Goal: Task Accomplishment & Management: Manage account settings

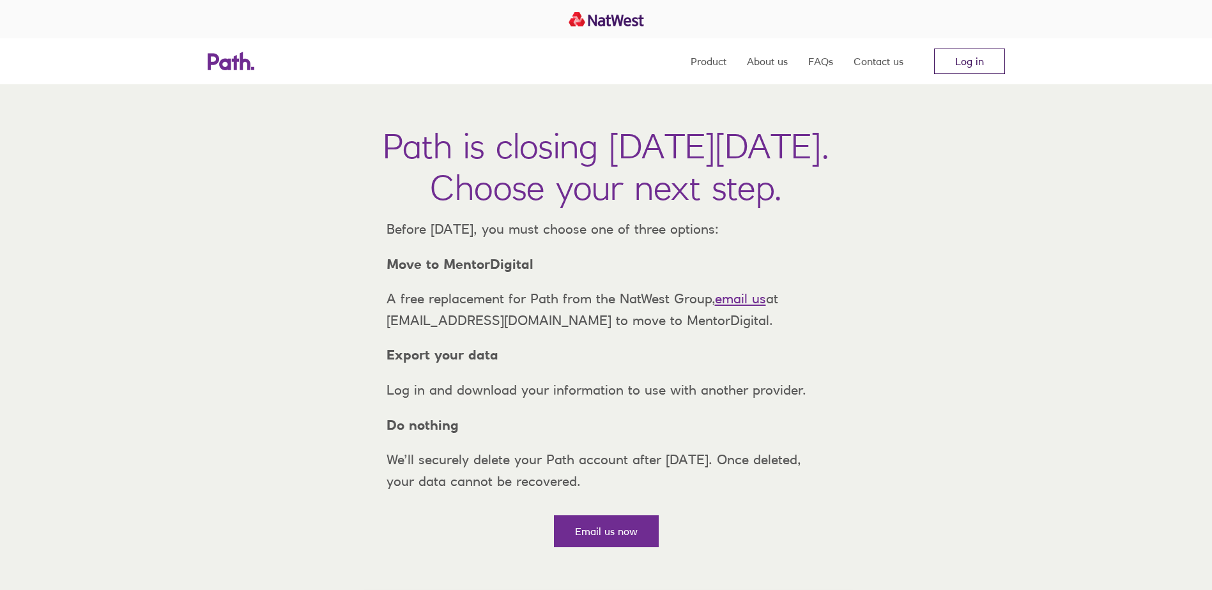
click at [978, 56] on link "Log in" at bounding box center [969, 62] width 71 height 26
click at [968, 57] on link "Log in" at bounding box center [969, 62] width 71 height 26
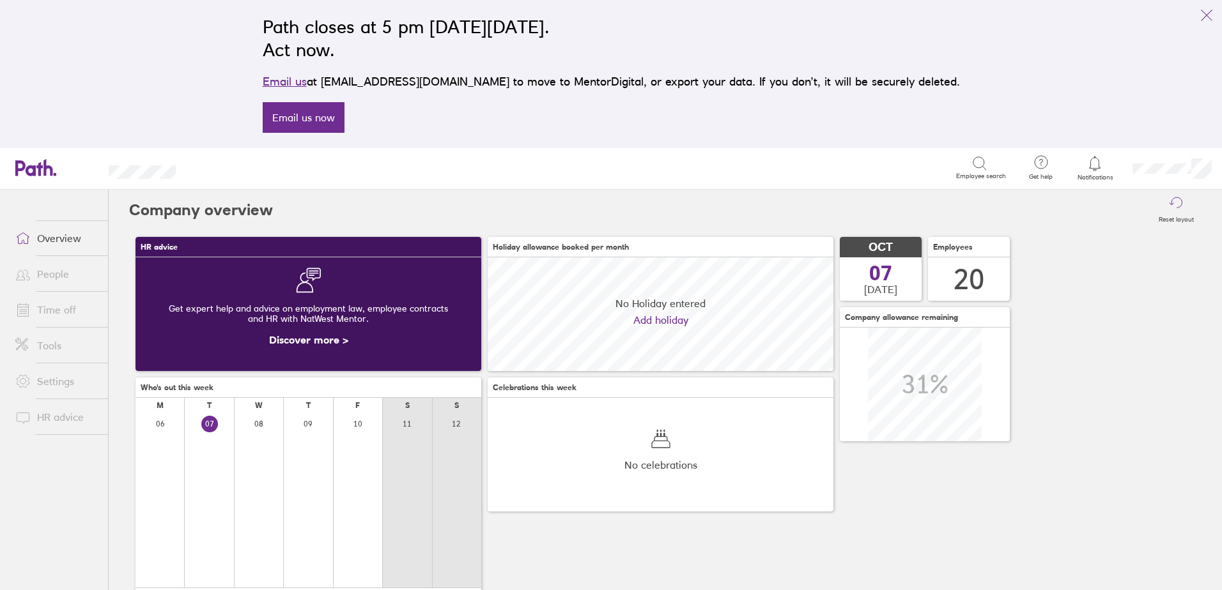
scroll to position [114, 346]
click at [58, 313] on link "Time off" at bounding box center [56, 310] width 103 height 26
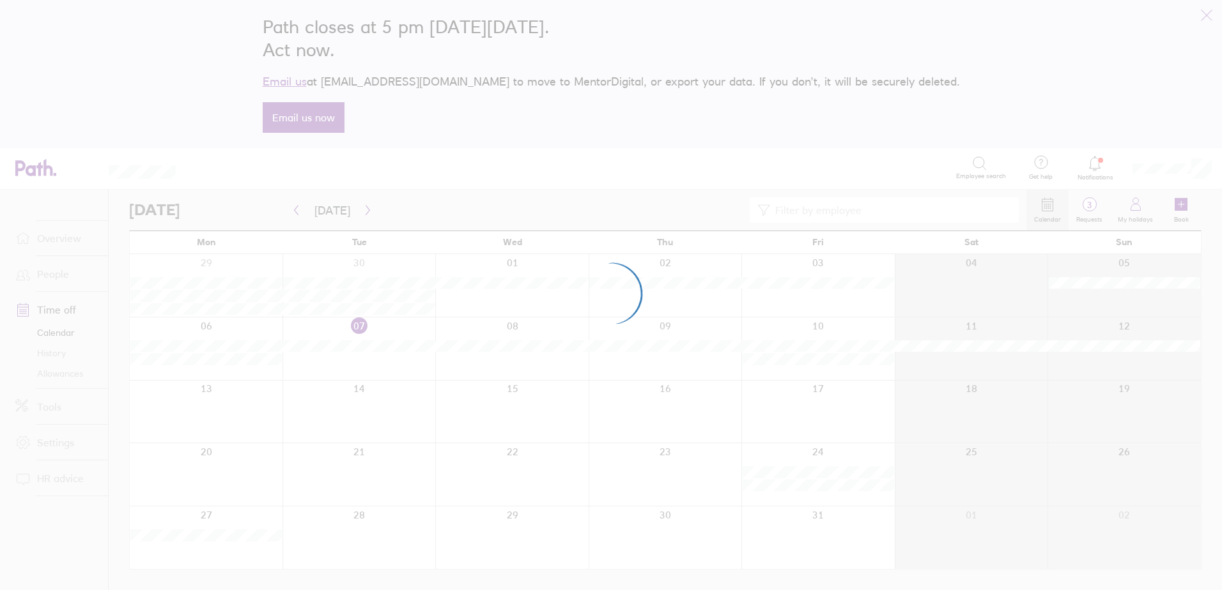
click at [56, 274] on div at bounding box center [611, 295] width 1222 height 590
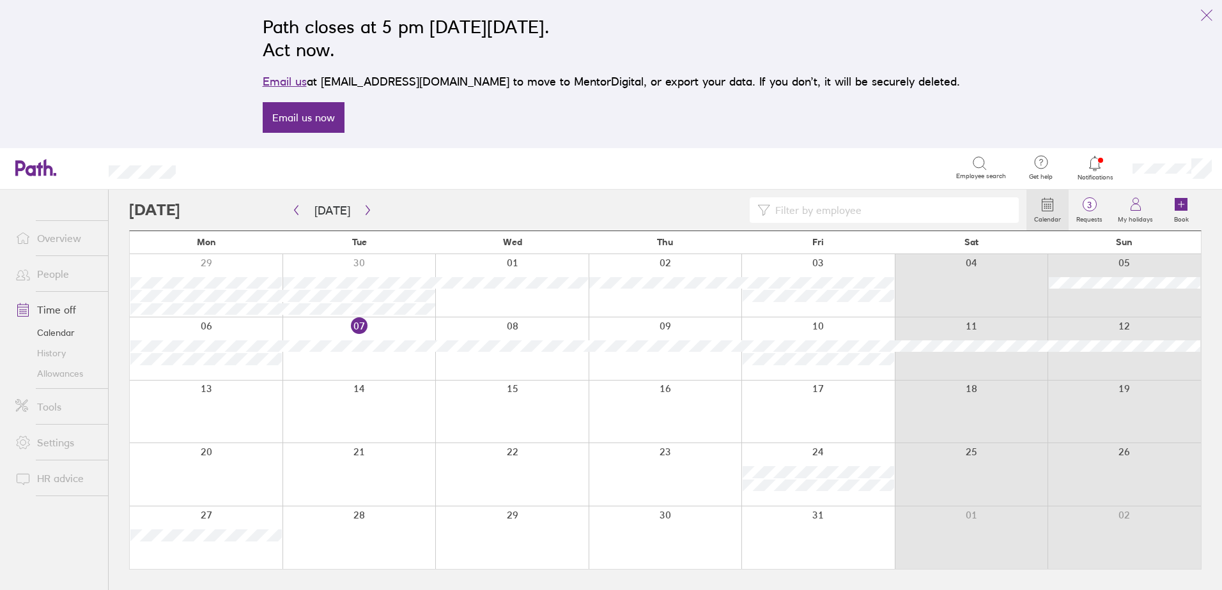
click at [56, 276] on link "People" at bounding box center [56, 274] width 103 height 26
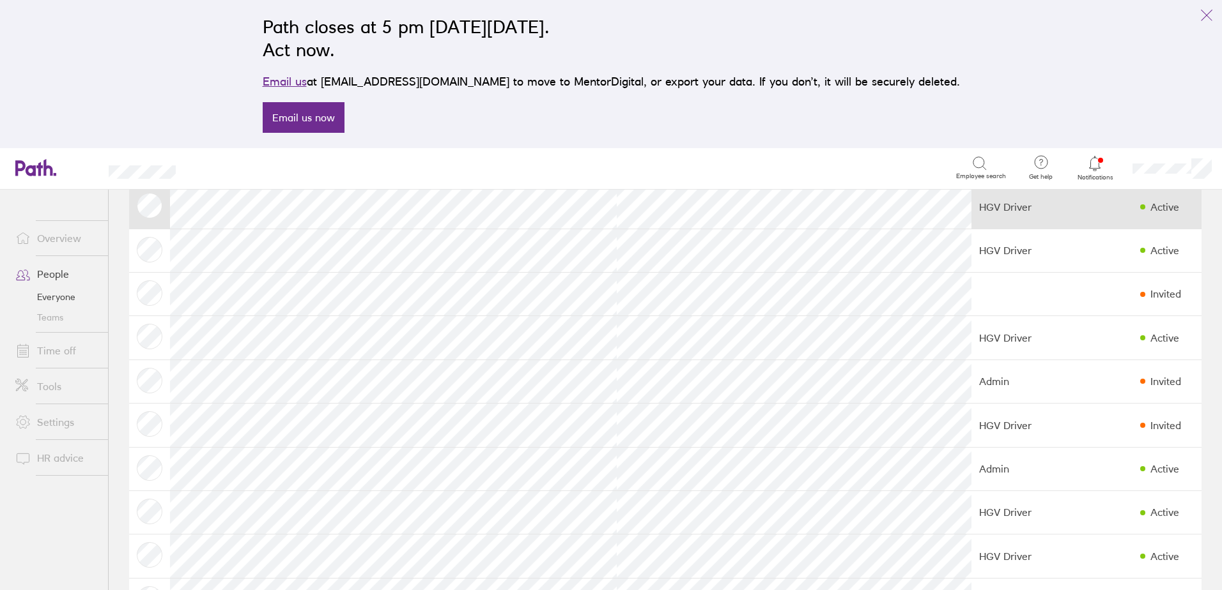
scroll to position [192, 0]
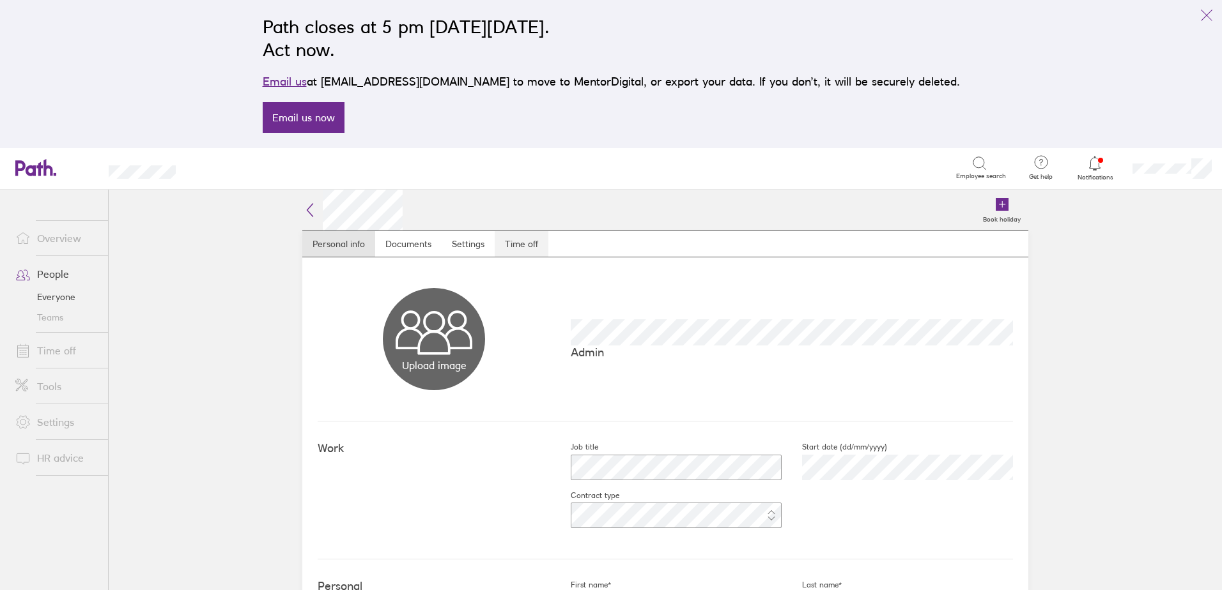
click at [535, 243] on link "Time off" at bounding box center [522, 244] width 54 height 26
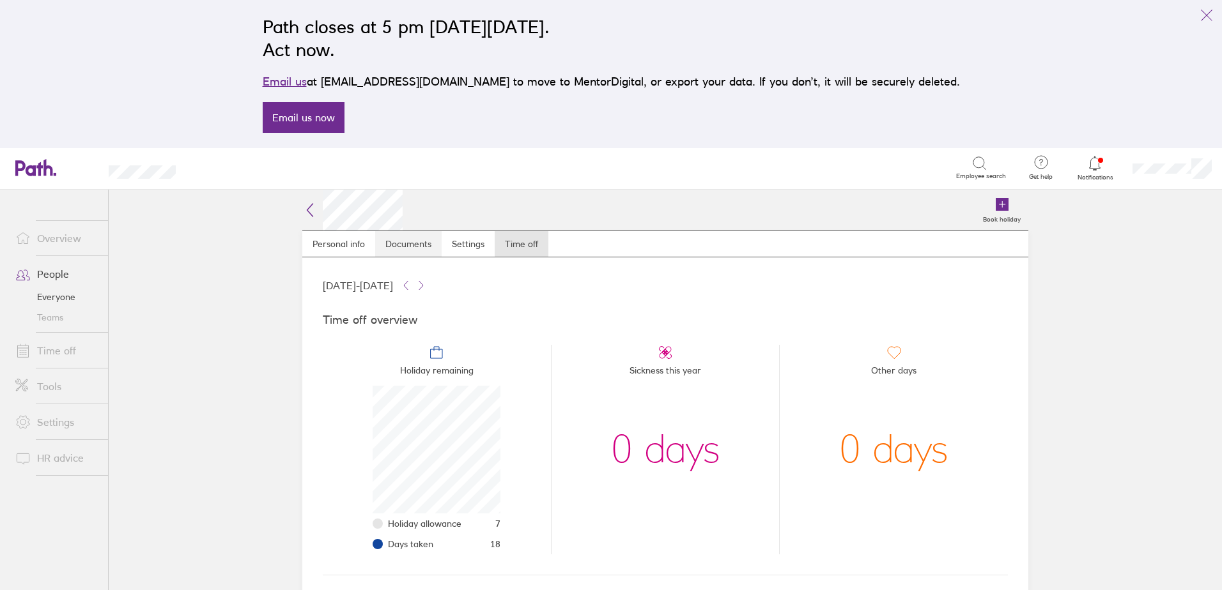
click at [415, 249] on link "Documents" at bounding box center [408, 244] width 66 height 26
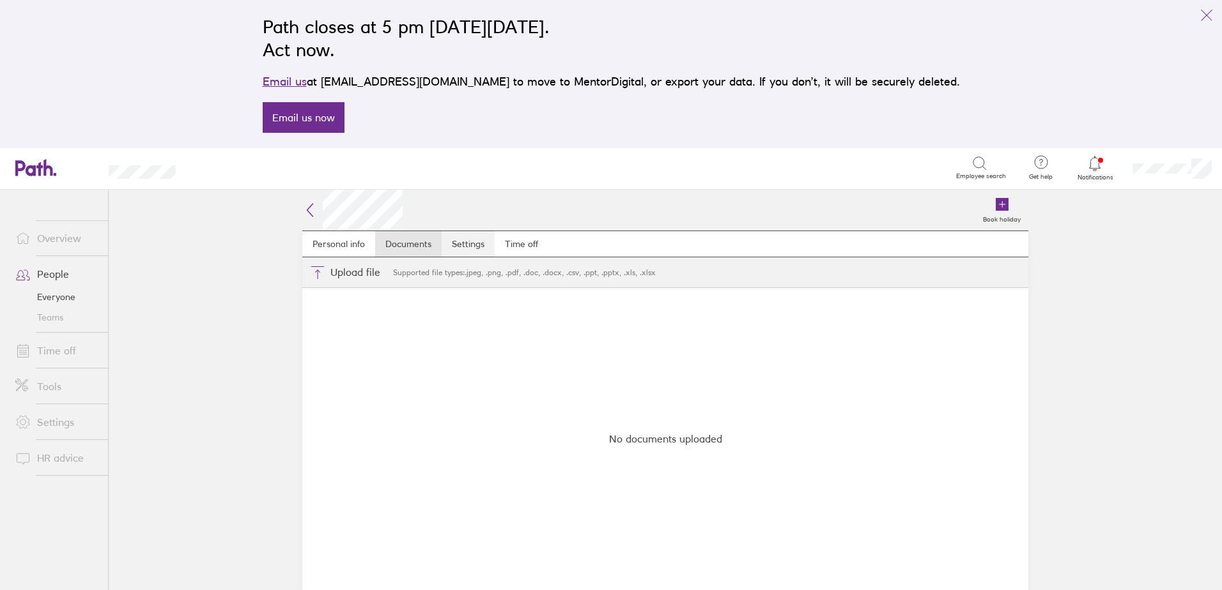
click at [458, 247] on link "Settings" at bounding box center [468, 244] width 53 height 26
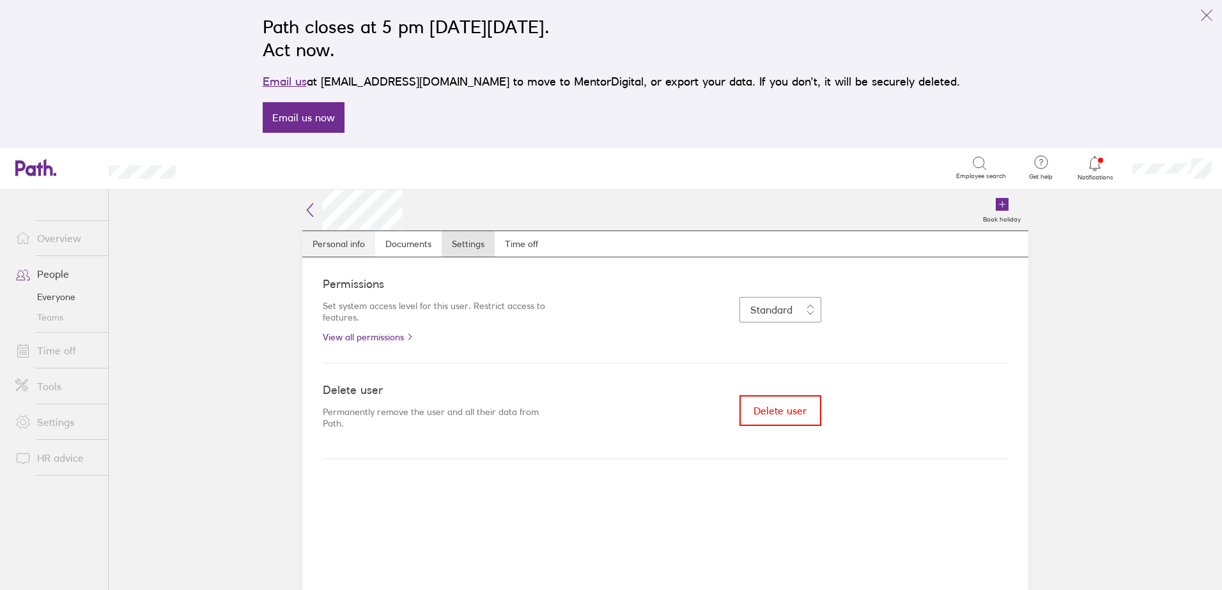
click at [344, 242] on link "Personal info" at bounding box center [338, 244] width 73 height 26
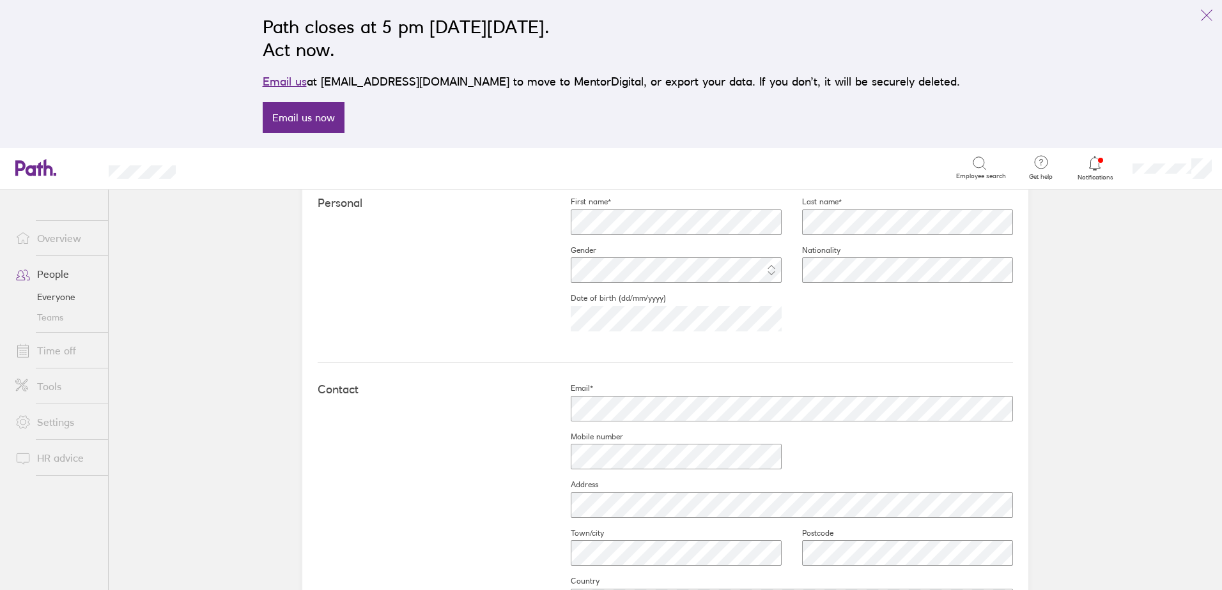
scroll to position [606, 0]
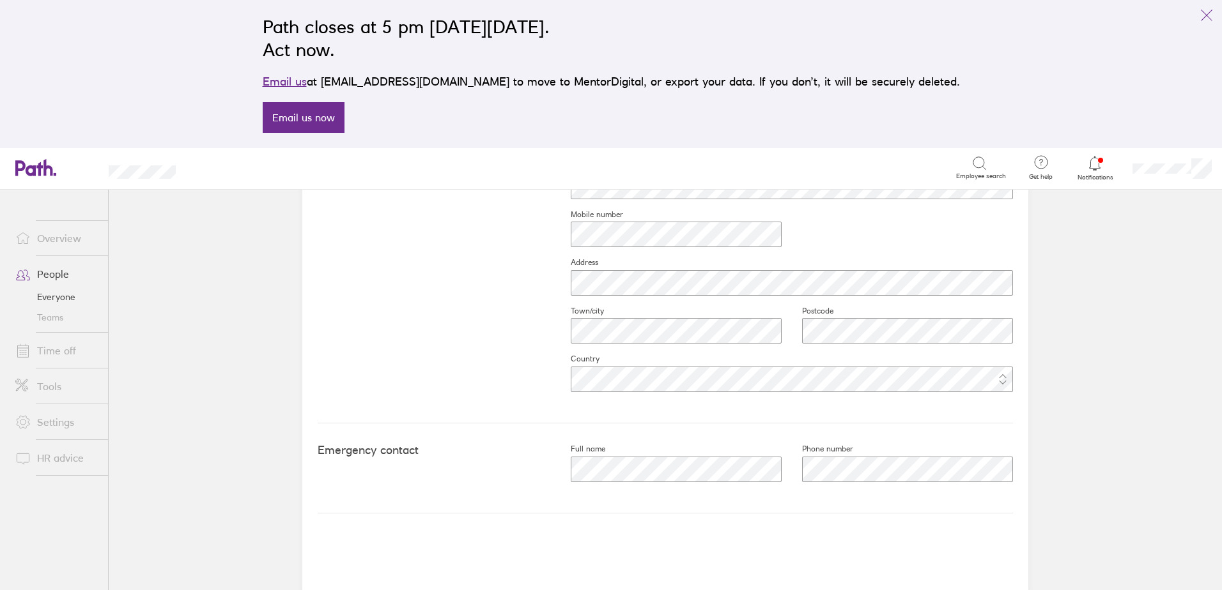
click at [57, 353] on link "Time off" at bounding box center [56, 351] width 103 height 26
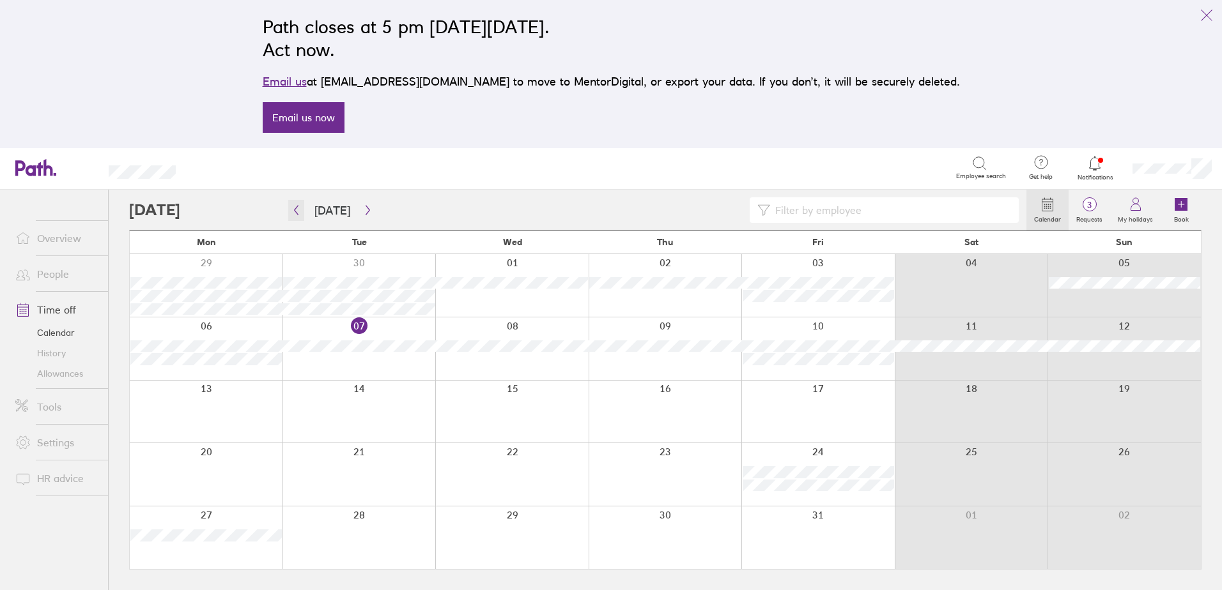
click at [297, 213] on icon "button" at bounding box center [297, 211] width 4 height 10
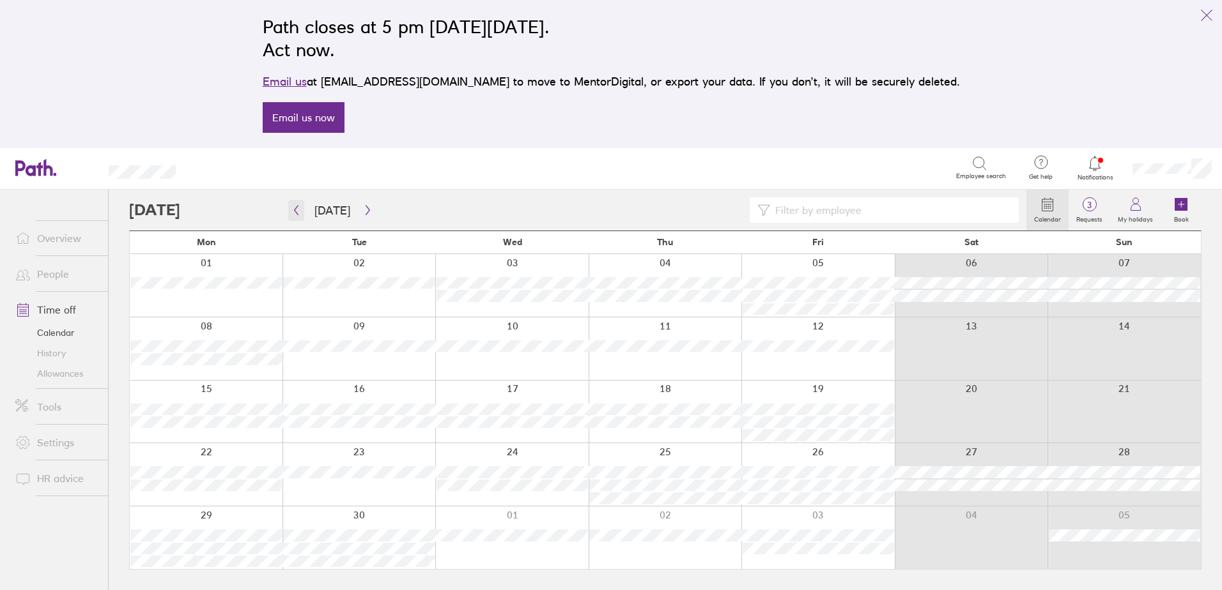
click at [298, 213] on icon "button" at bounding box center [296, 210] width 10 height 10
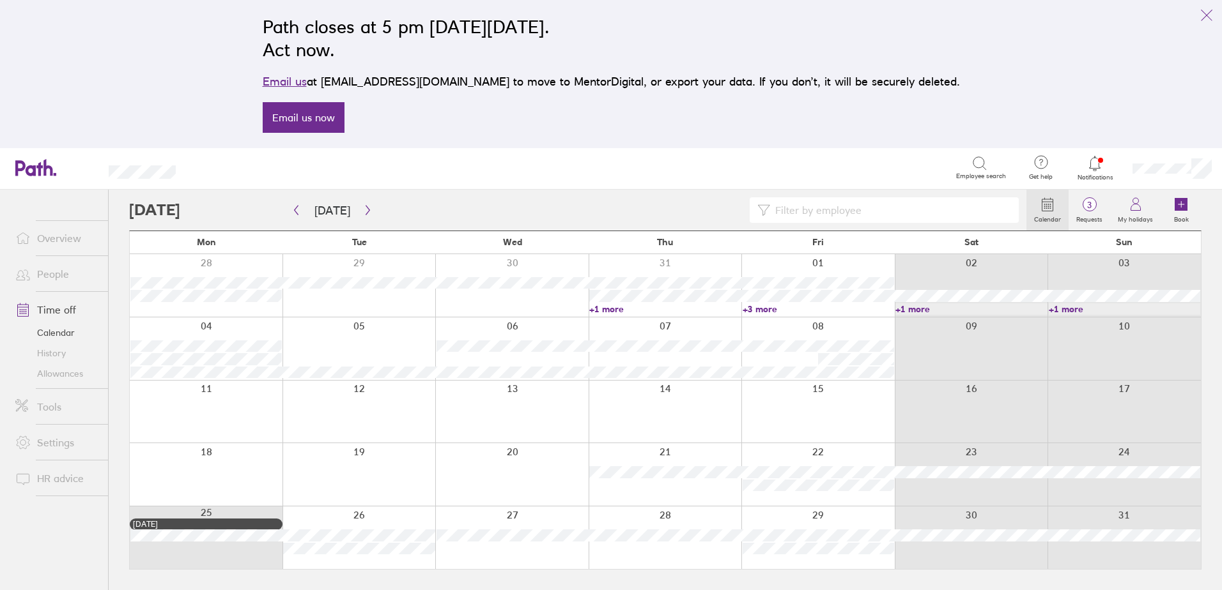
click at [982, 165] on icon at bounding box center [979, 163] width 15 height 15
click at [982, 162] on icon at bounding box center [979, 163] width 15 height 15
click at [895, 210] on input at bounding box center [890, 210] width 241 height 24
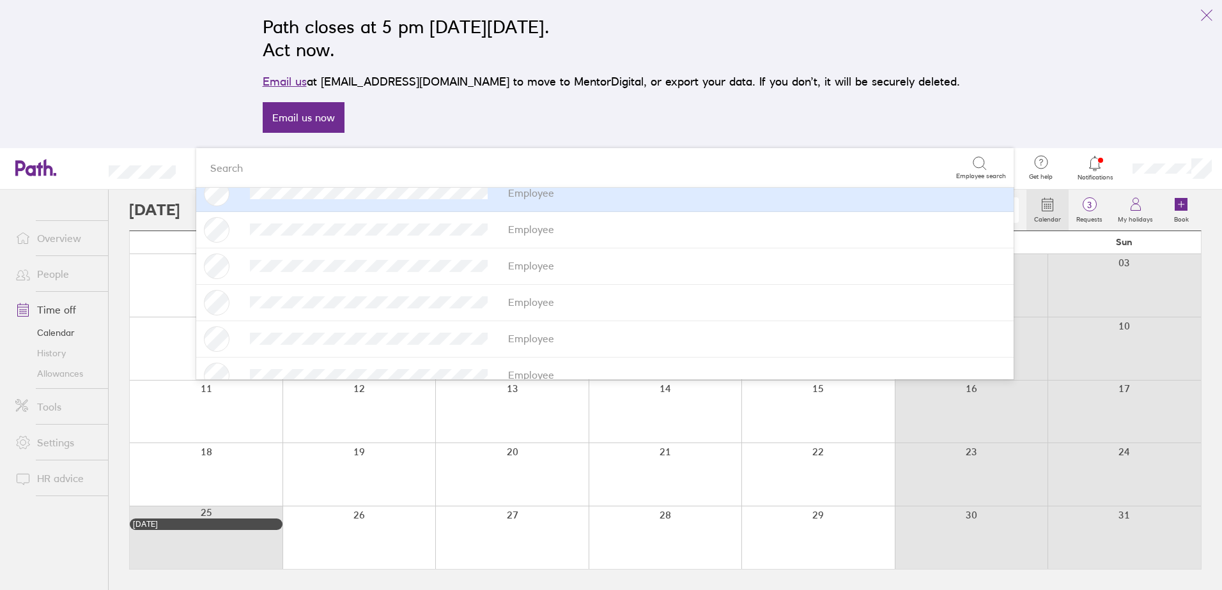
scroll to position [542, 0]
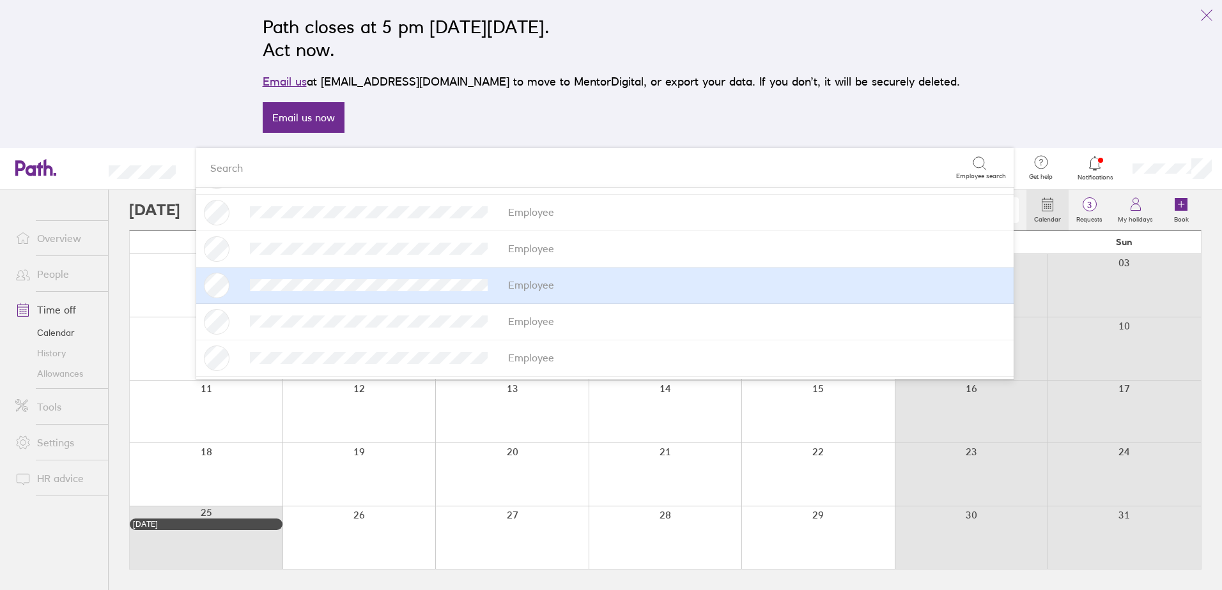
type input "emi"
click at [528, 282] on div "Employee" at bounding box center [531, 285] width 46 height 12
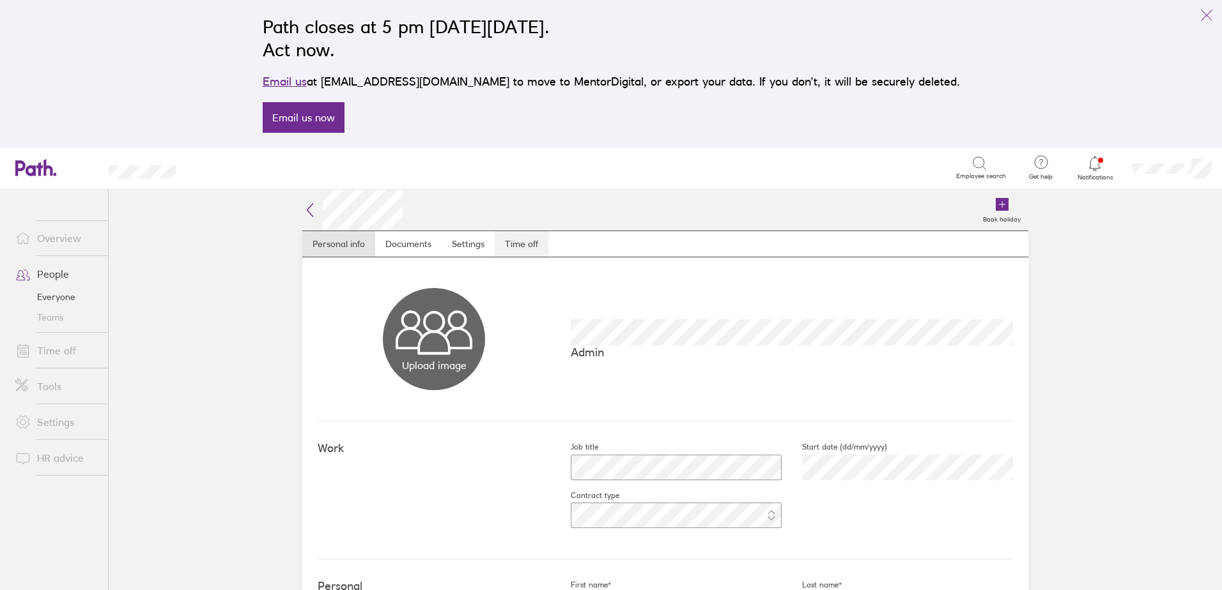
click at [535, 241] on link "Time off" at bounding box center [522, 244] width 54 height 26
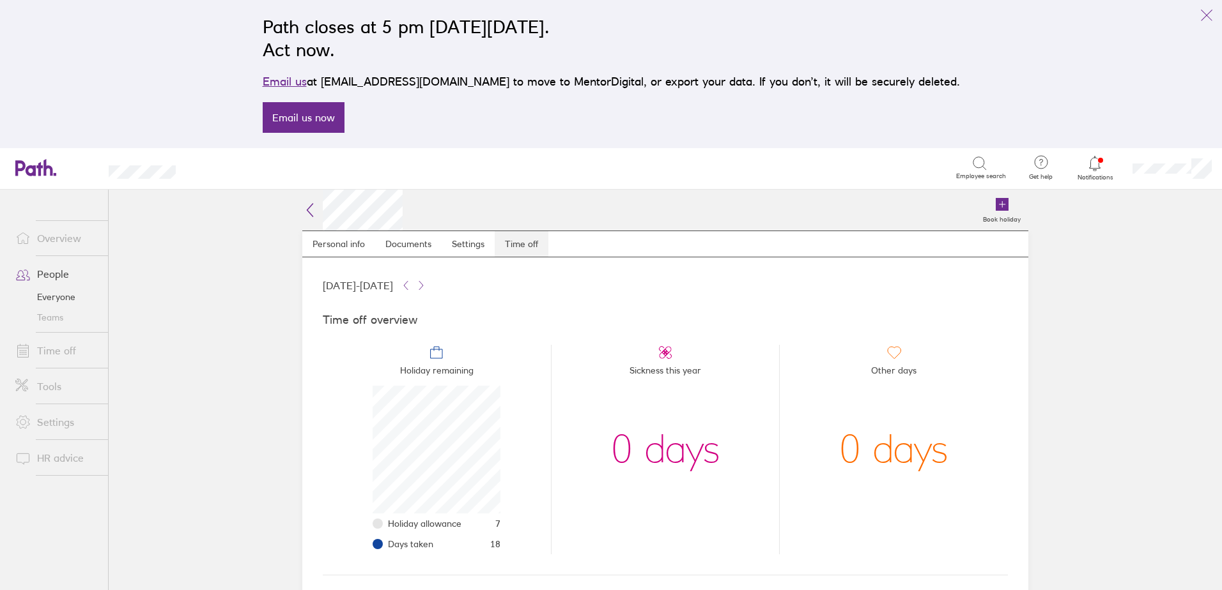
scroll to position [128, 128]
click at [426, 283] on icon at bounding box center [421, 286] width 10 height 10
click at [411, 288] on icon at bounding box center [406, 286] width 10 height 10
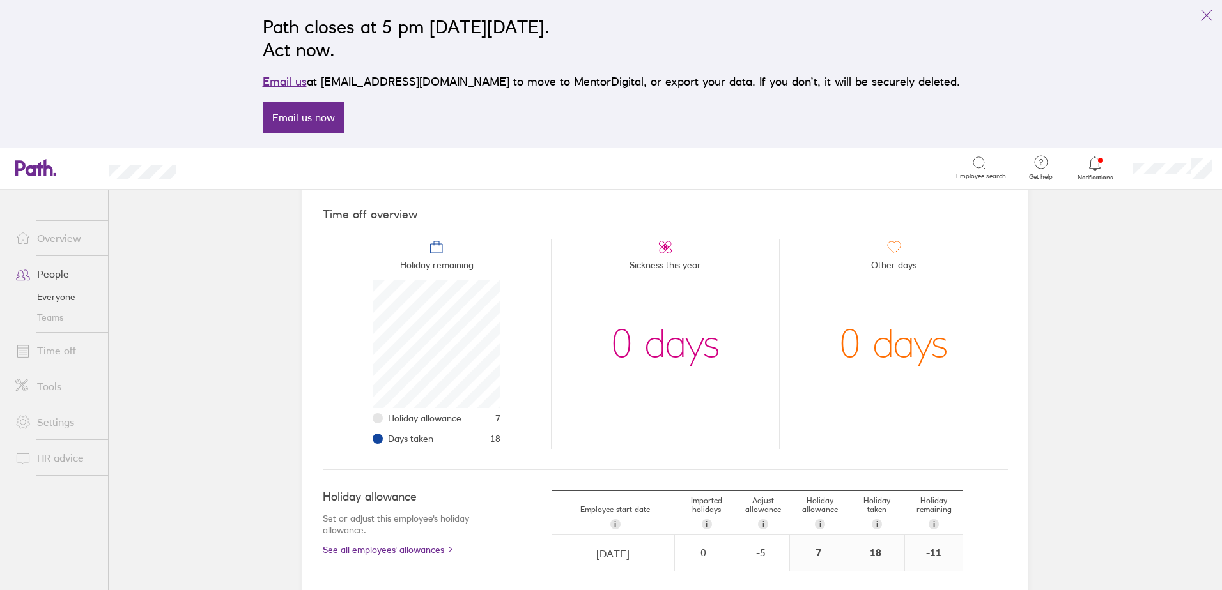
scroll to position [0, 0]
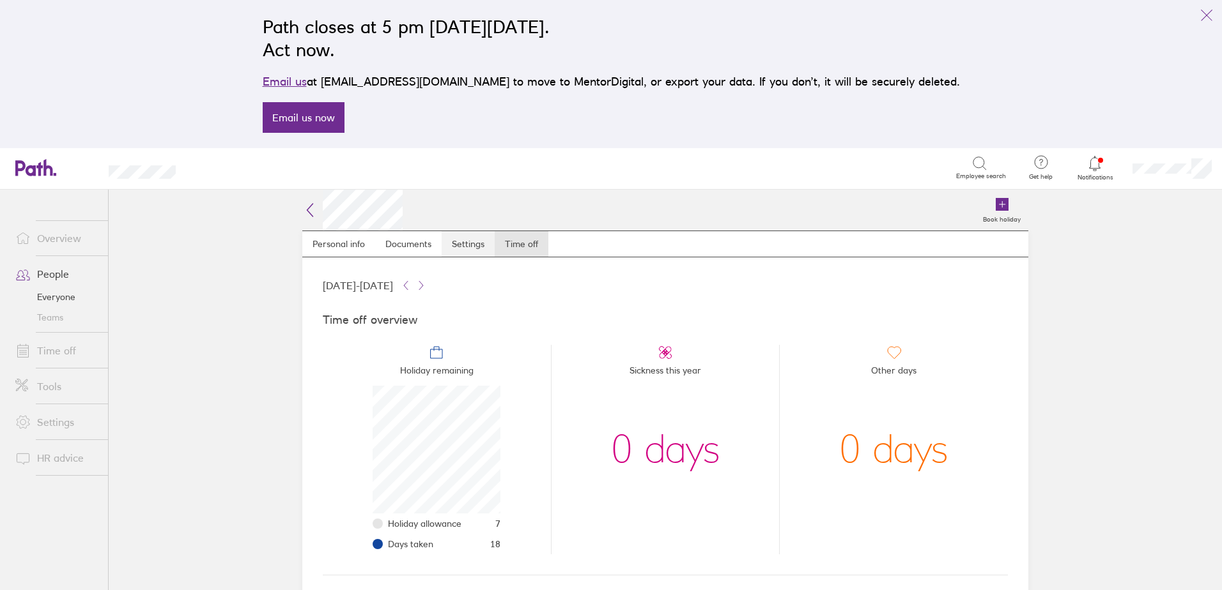
click at [461, 249] on link "Settings" at bounding box center [468, 244] width 53 height 26
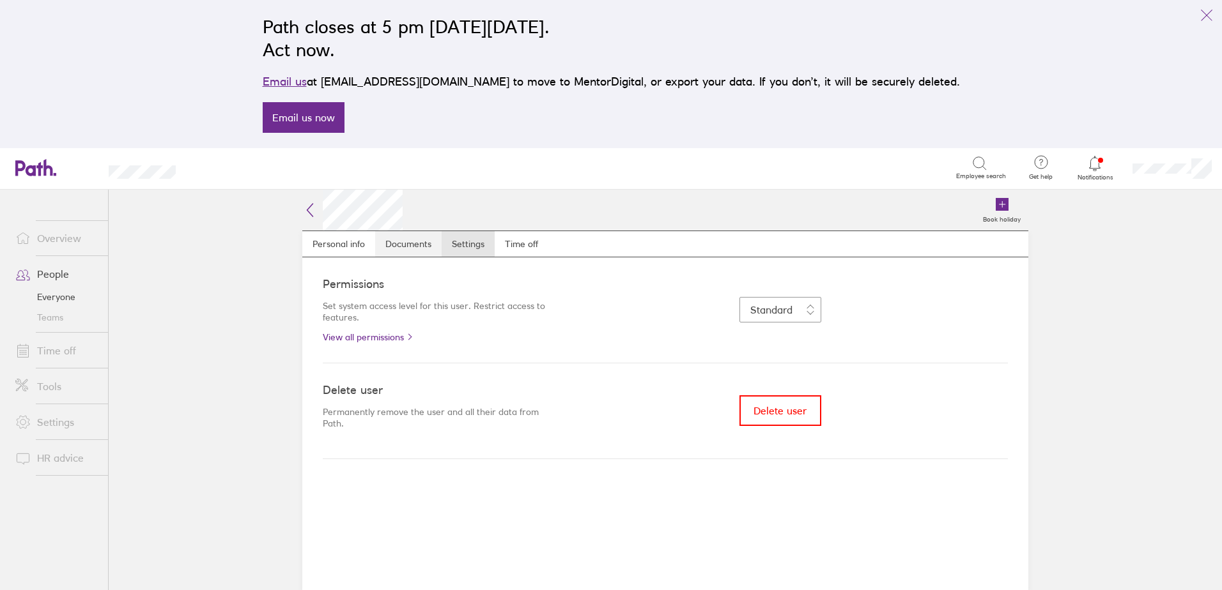
click at [424, 245] on link "Documents" at bounding box center [408, 244] width 66 height 26
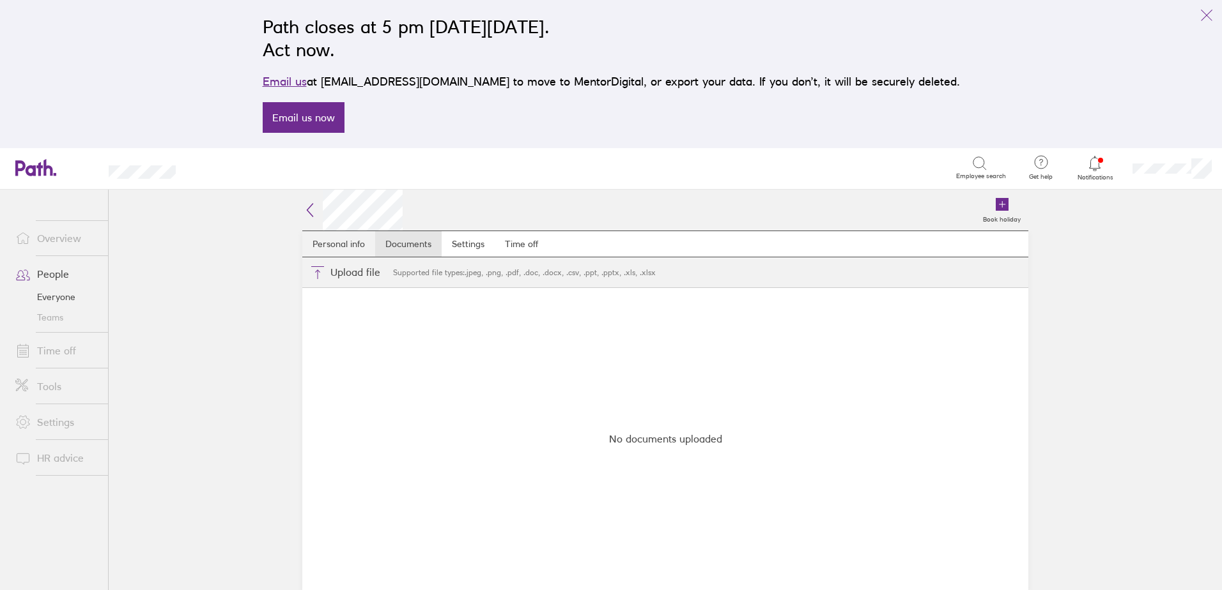
click at [358, 244] on link "Personal info" at bounding box center [338, 244] width 73 height 26
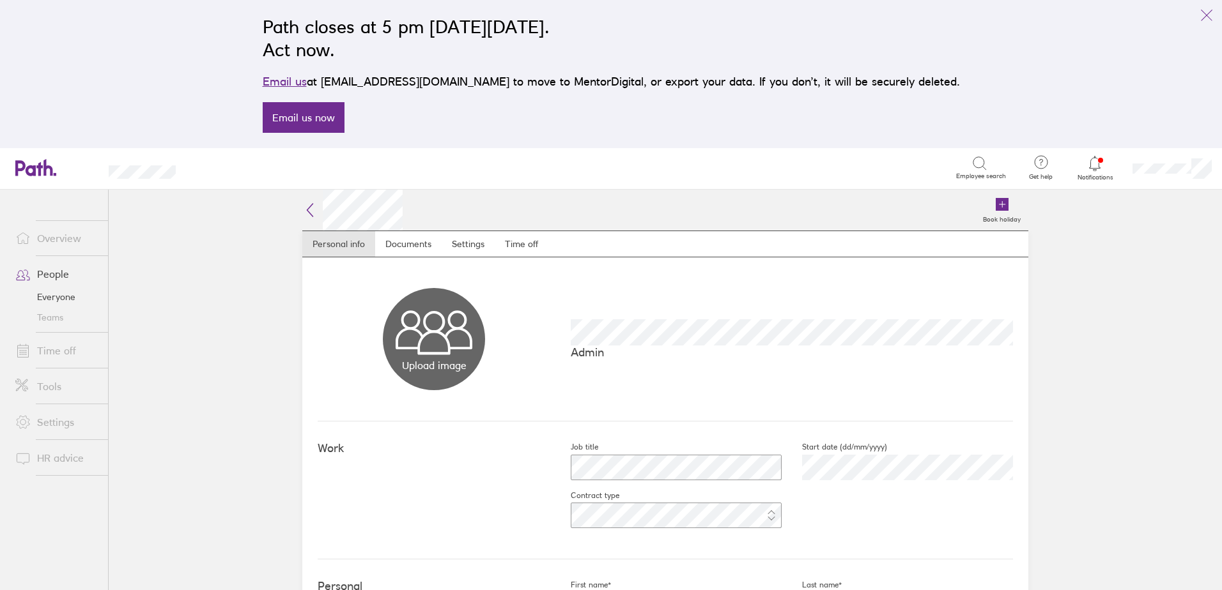
click at [67, 236] on link "Overview" at bounding box center [56, 239] width 103 height 26
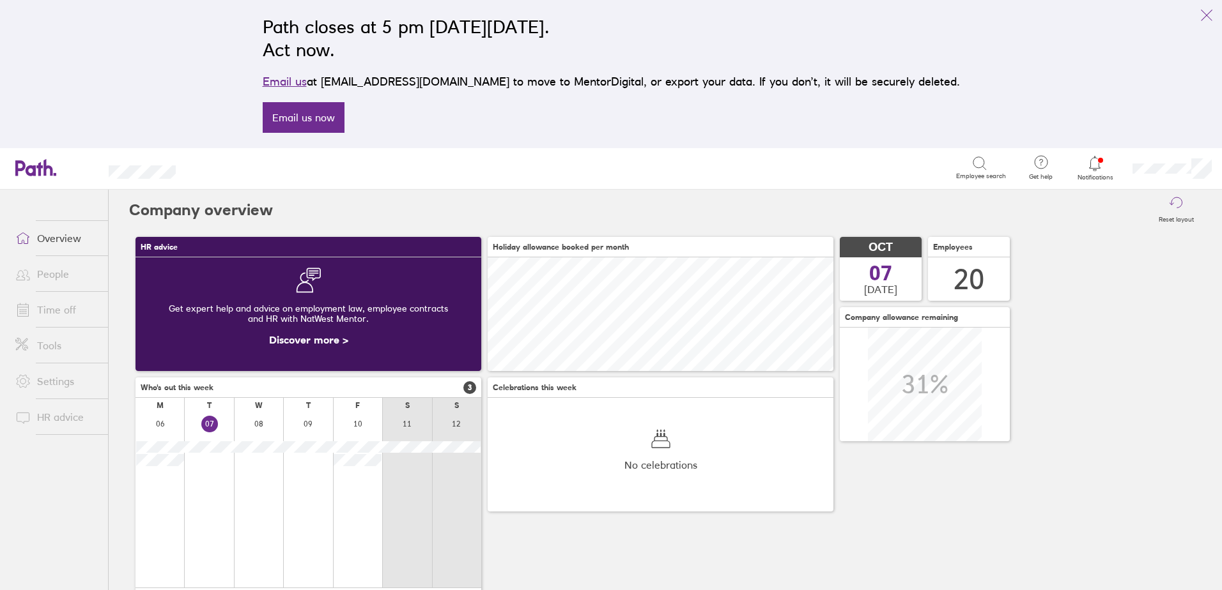
click at [50, 278] on link "People" at bounding box center [56, 274] width 103 height 26
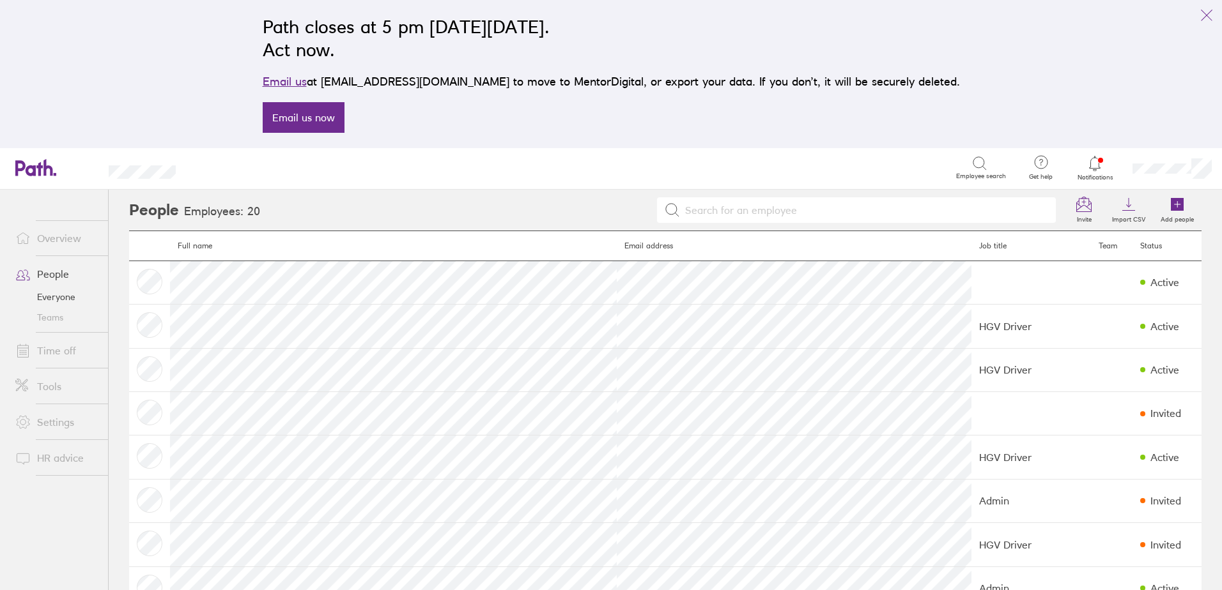
click at [53, 318] on link "Teams" at bounding box center [56, 317] width 103 height 20
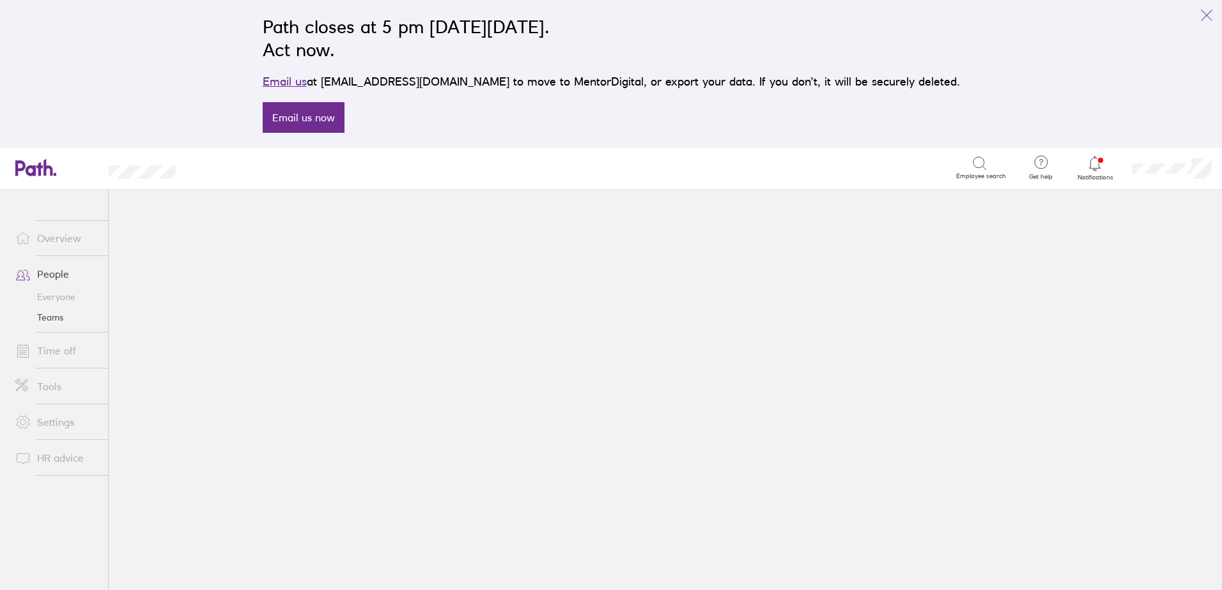
click at [47, 347] on link "Time off" at bounding box center [56, 351] width 103 height 26
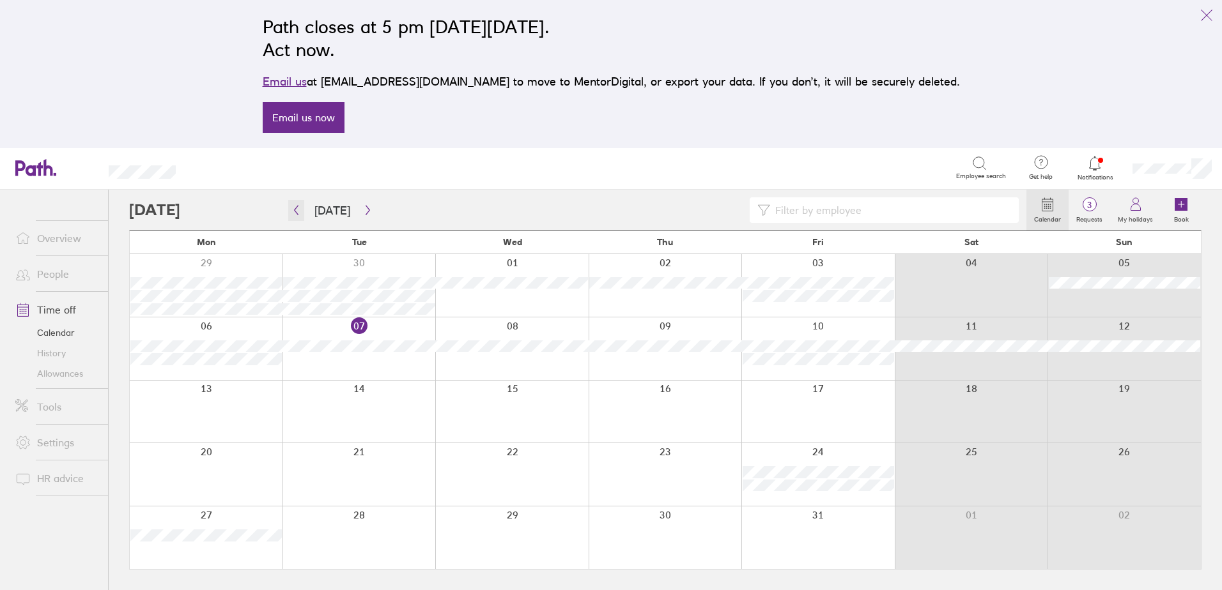
click at [297, 210] on icon "button" at bounding box center [296, 210] width 10 height 10
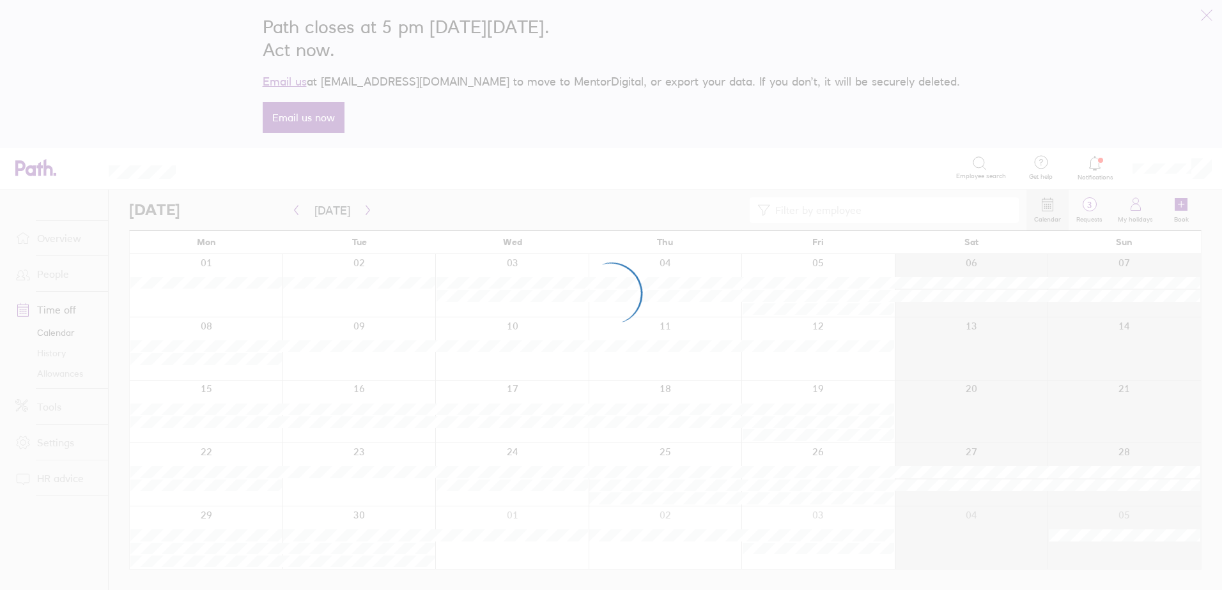
click at [297, 210] on div at bounding box center [611, 295] width 1222 height 590
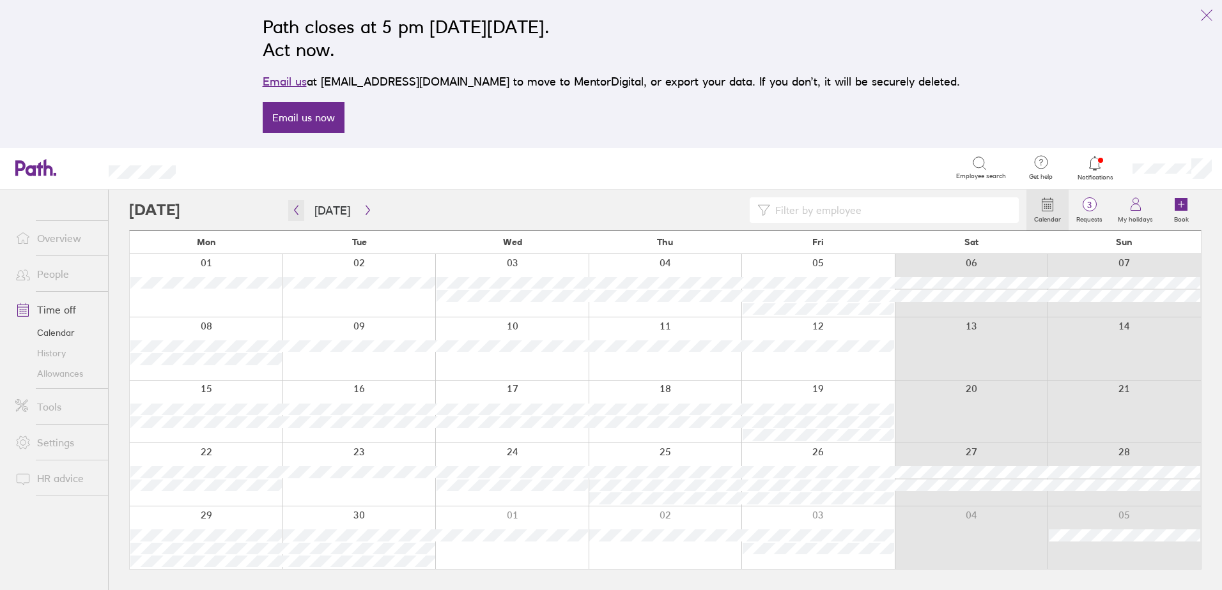
click at [295, 213] on icon "button" at bounding box center [296, 210] width 10 height 10
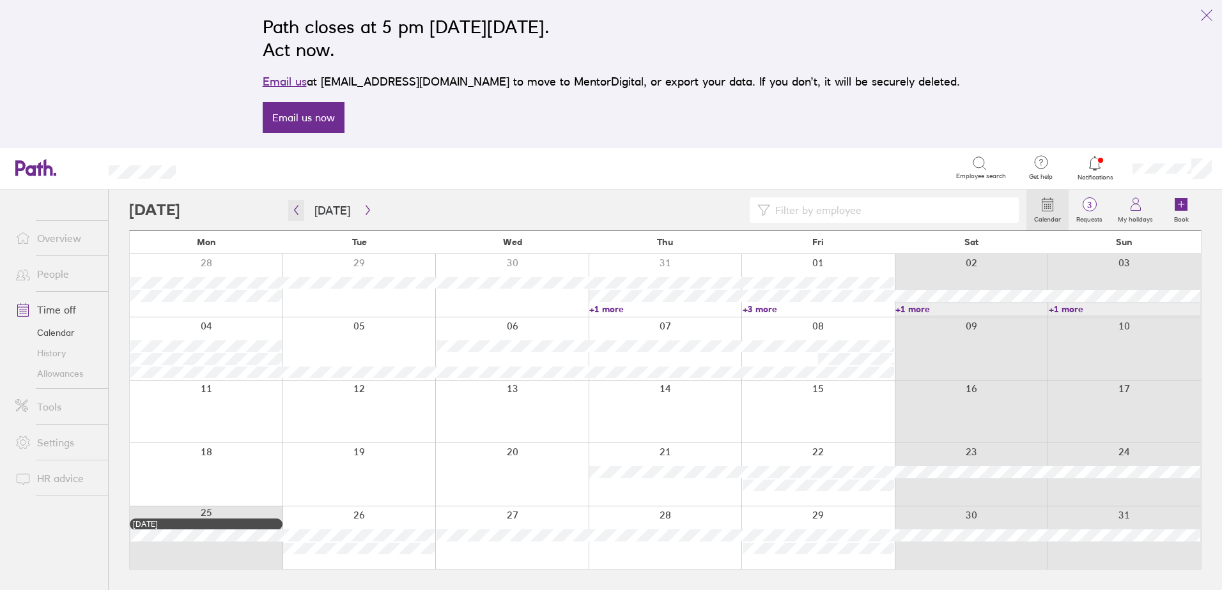
click at [295, 212] on icon "button" at bounding box center [296, 210] width 10 height 10
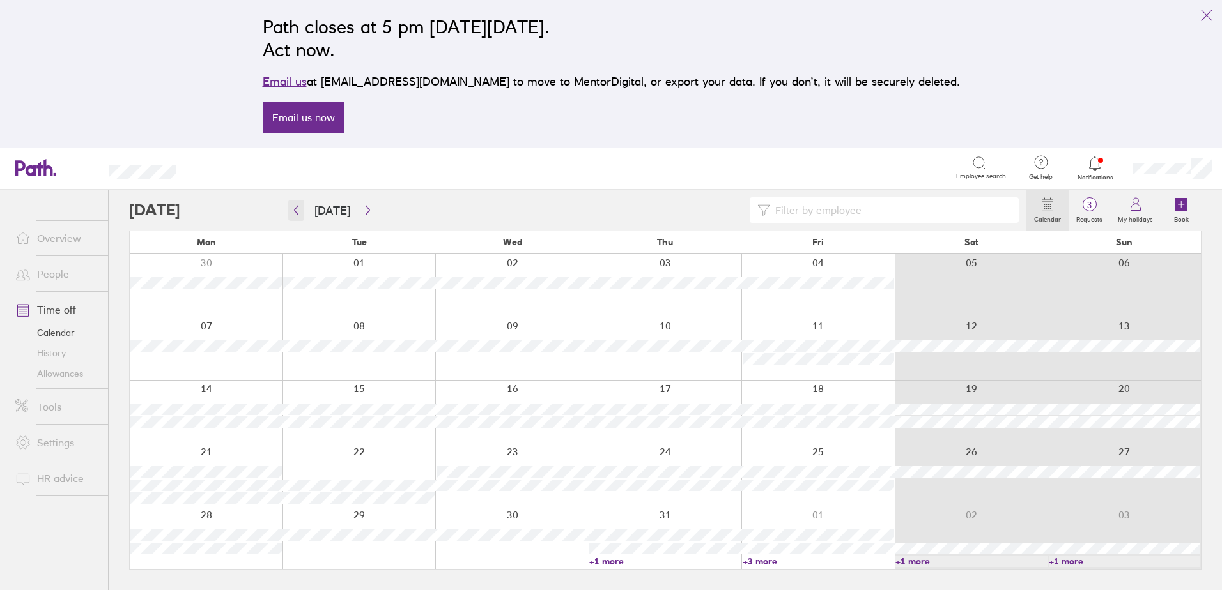
click at [295, 212] on icon "button" at bounding box center [296, 210] width 10 height 10
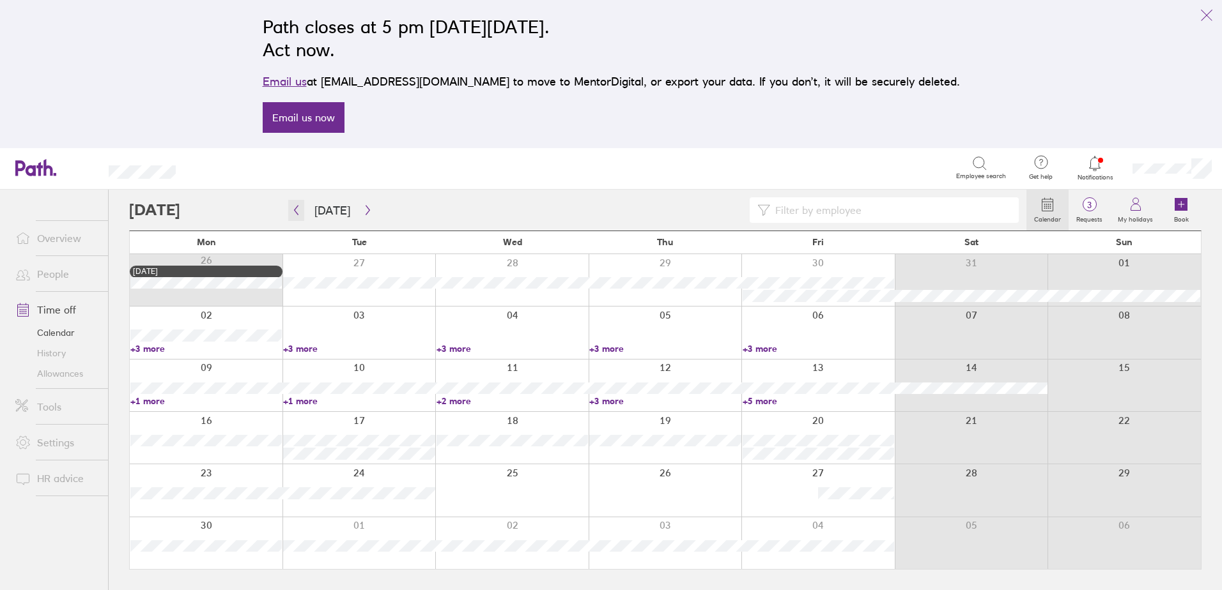
click at [295, 211] on icon "button" at bounding box center [297, 211] width 4 height 10
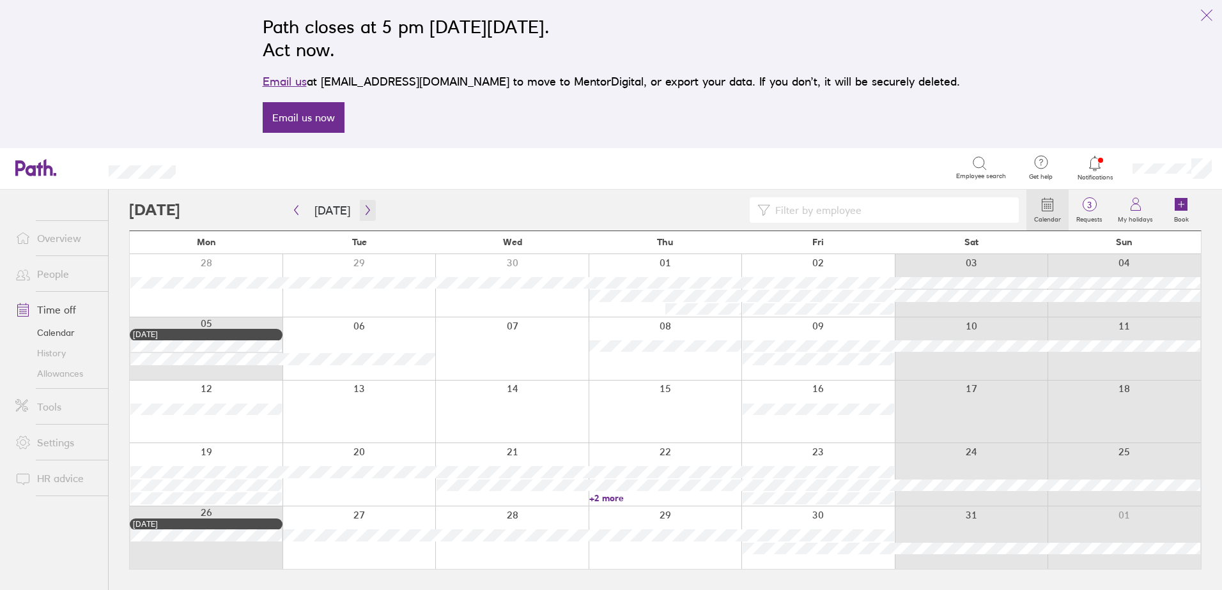
click at [364, 210] on icon "button" at bounding box center [368, 210] width 10 height 10
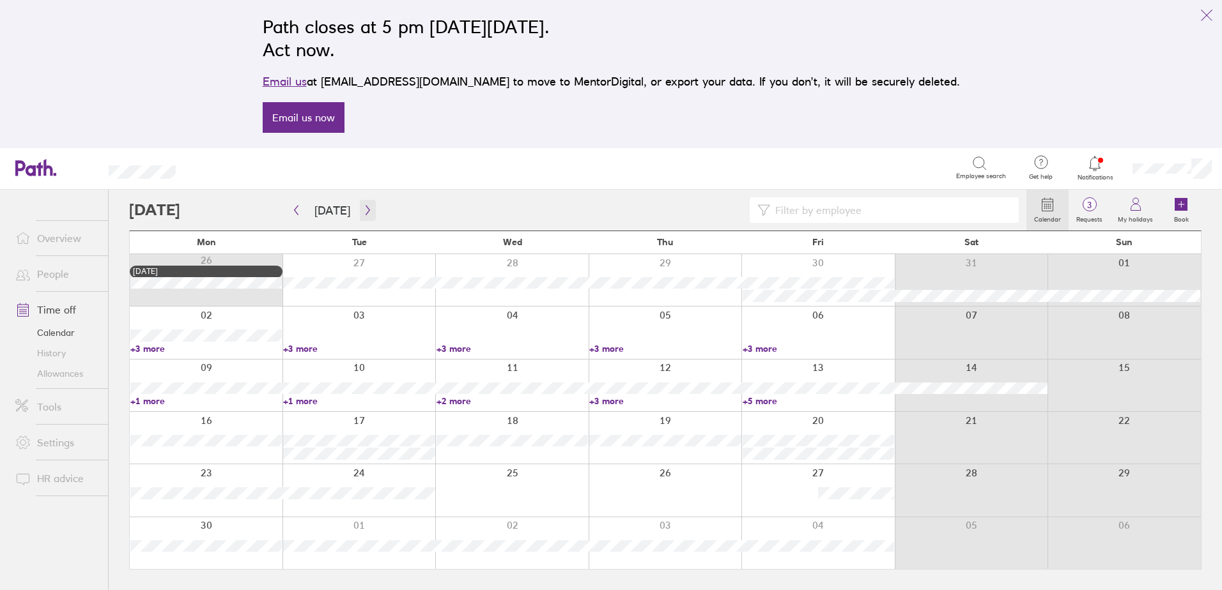
click at [366, 209] on icon "button" at bounding box center [368, 211] width 4 height 10
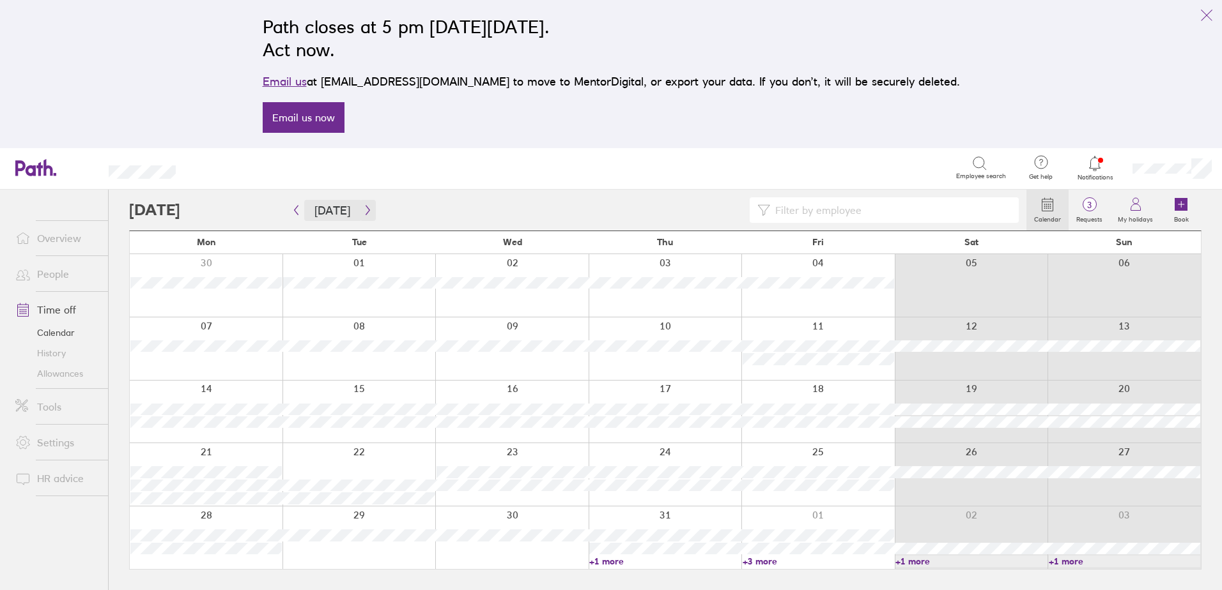
click at [356, 209] on span "Today" at bounding box center [332, 210] width 87 height 21
click at [371, 217] on button "button" at bounding box center [368, 210] width 16 height 21
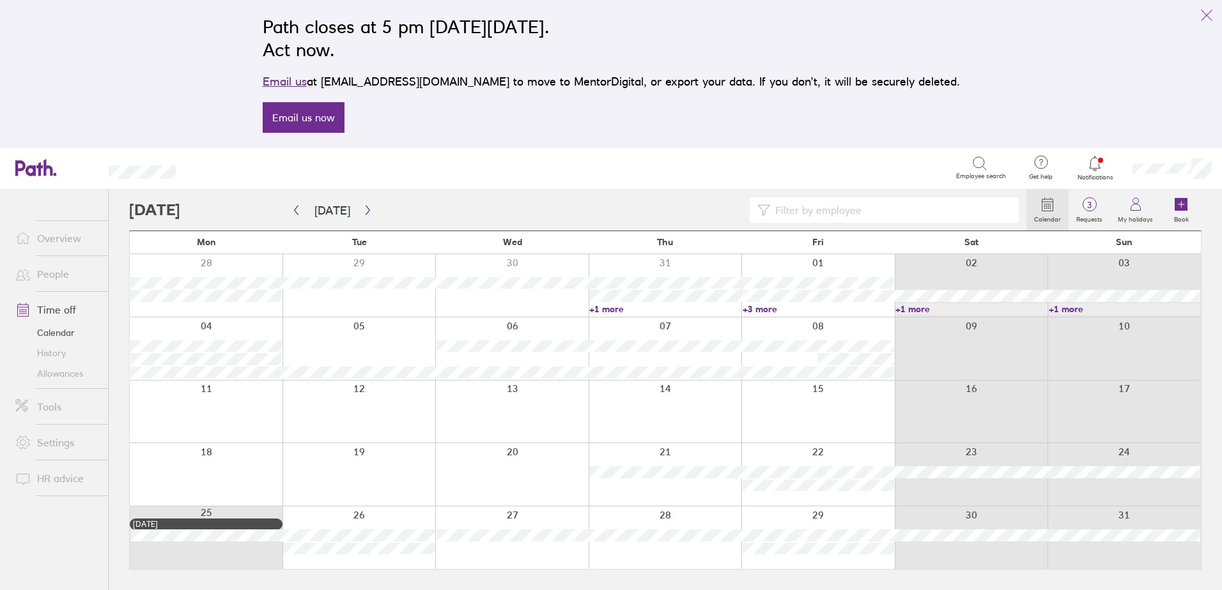
click at [611, 309] on link "+1 more" at bounding box center [664, 310] width 151 height 12
click at [772, 305] on link "+3 more" at bounding box center [818, 310] width 151 height 12
click at [769, 305] on link "+3 more" at bounding box center [818, 310] width 151 height 12
click at [371, 210] on button "button" at bounding box center [368, 210] width 16 height 21
